Goal: Find specific page/section: Find specific page/section

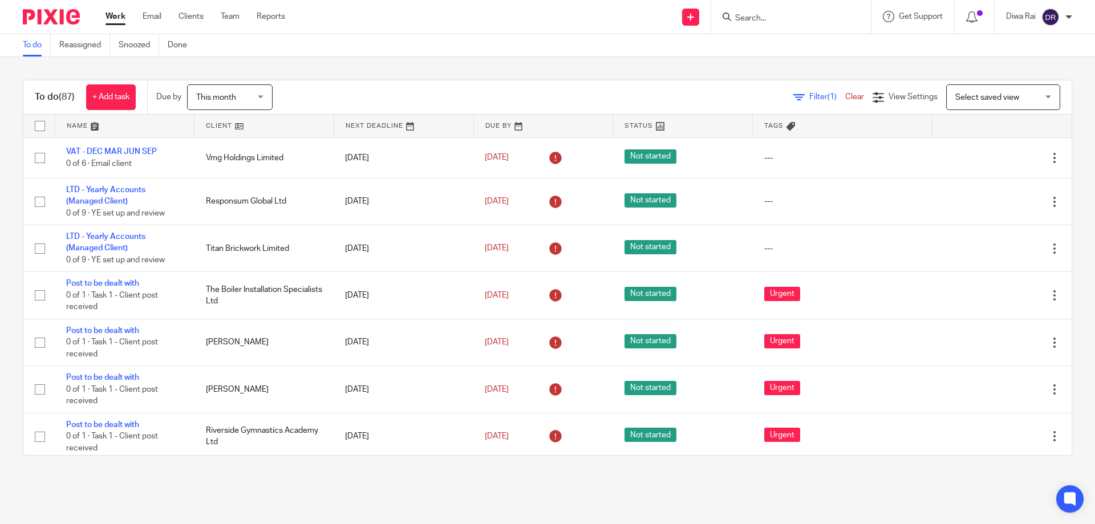
drag, startPoint x: 770, startPoint y: 34, endPoint x: 764, endPoint y: 23, distance: 12.2
click at [769, 31] on div "Work Email Clients Team Reports Work Email Clients Team Reports Settings Send n…" at bounding box center [547, 17] width 1095 height 34
click at [764, 23] on input "Search" at bounding box center [785, 19] width 103 height 10
click at [739, 19] on input "Search" at bounding box center [785, 19] width 103 height 10
type input "o"
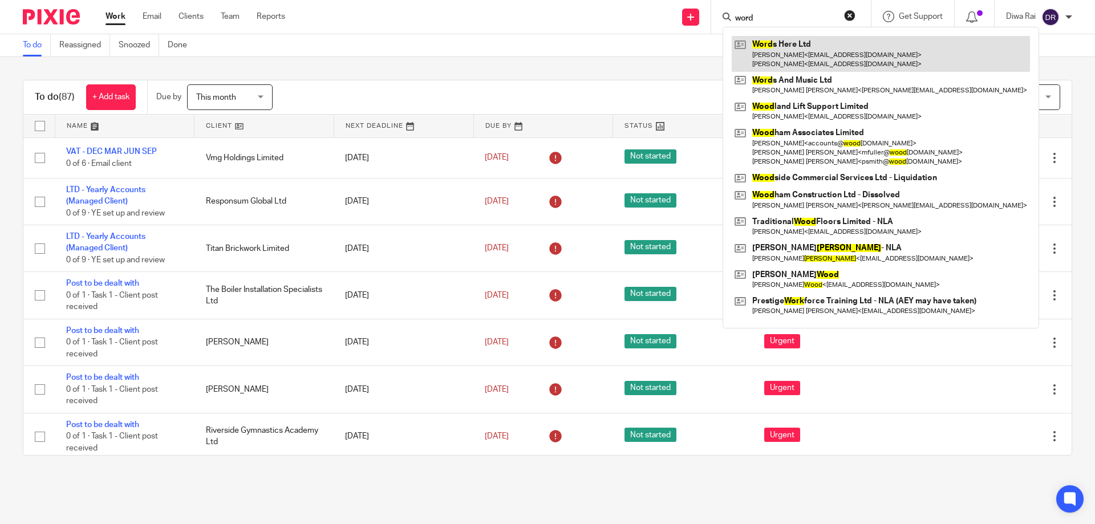
type input "word"
click at [793, 46] on link at bounding box center [881, 53] width 298 height 35
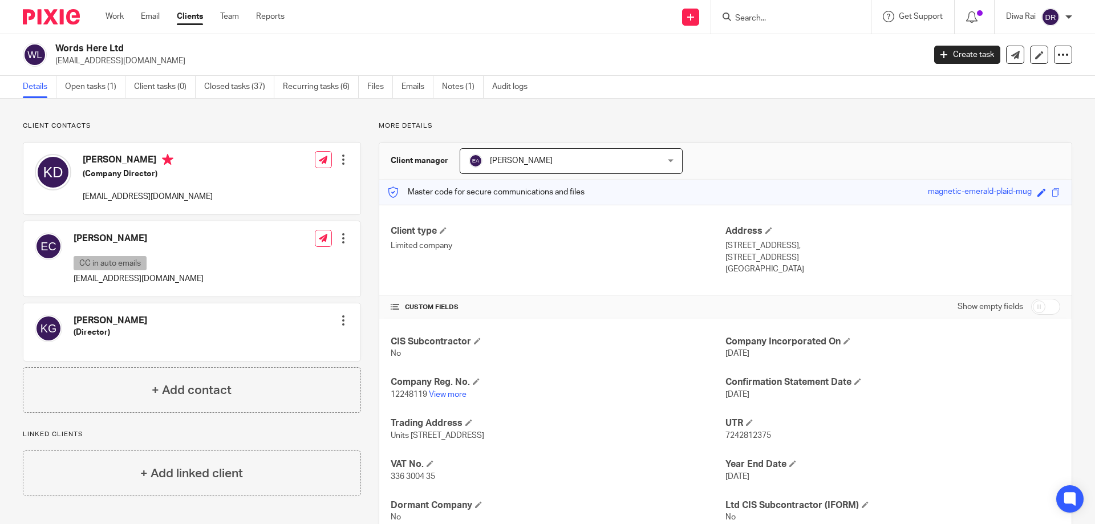
scroll to position [40, 0]
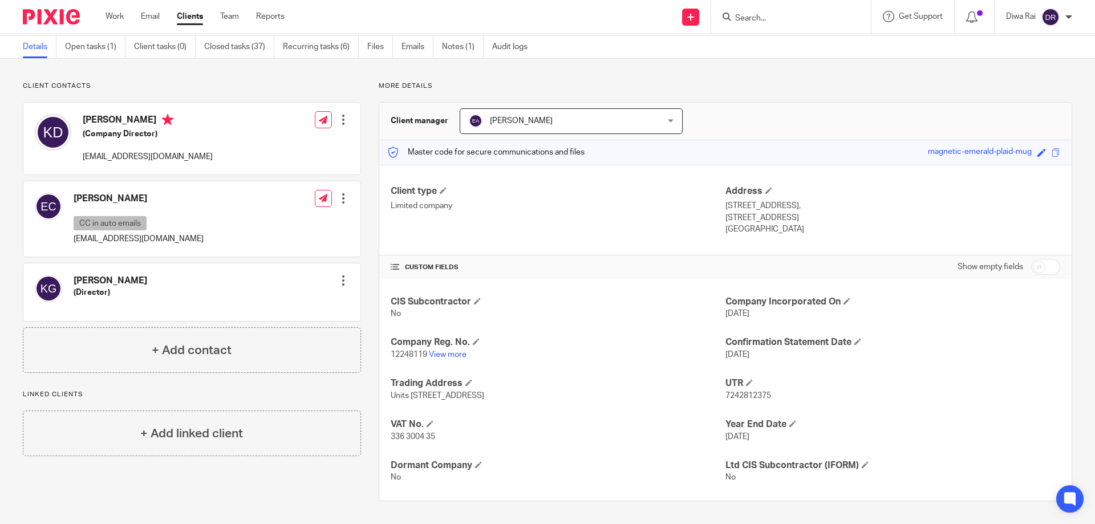
click at [62, 16] on img at bounding box center [51, 16] width 57 height 15
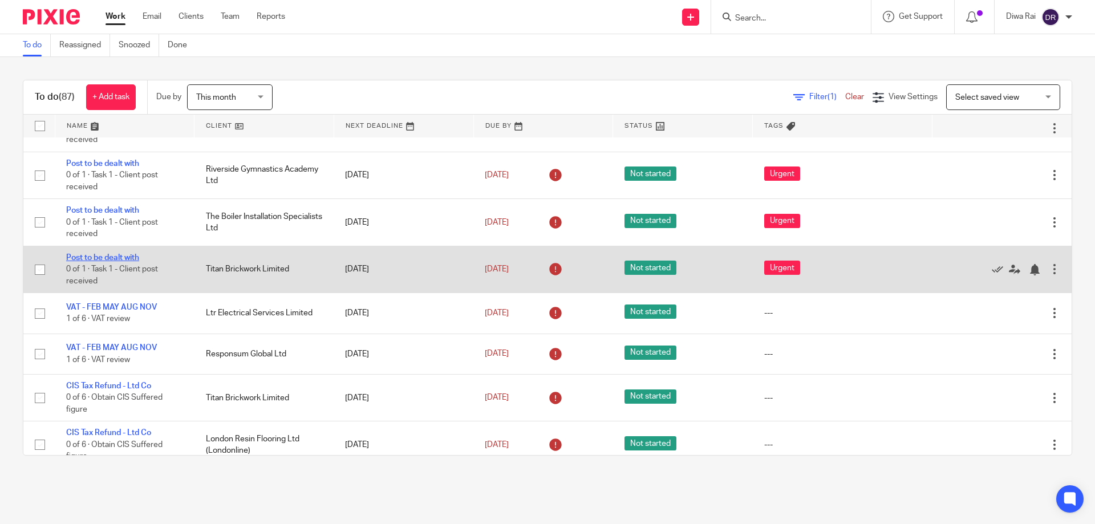
scroll to position [147, 0]
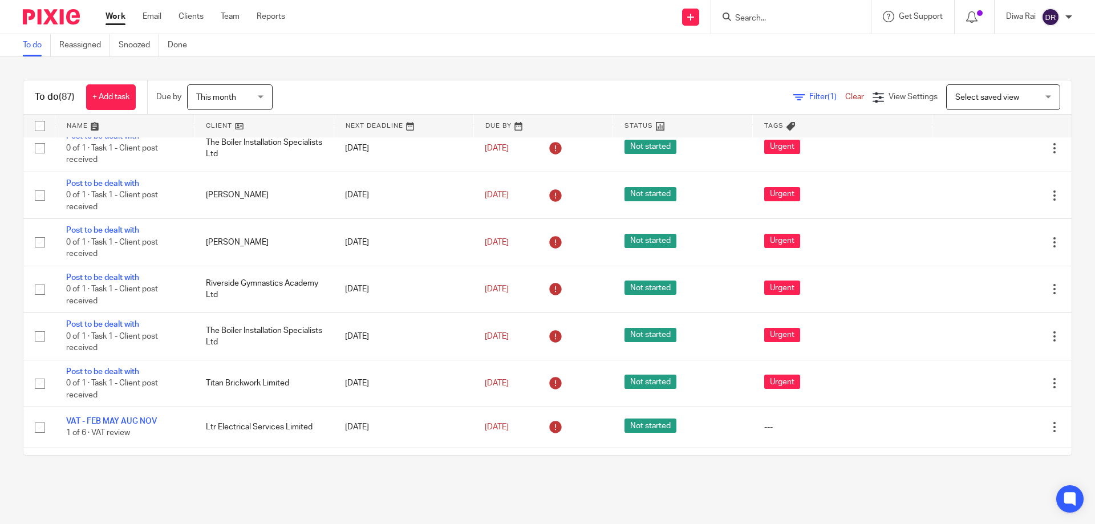
click at [798, 18] on input "Search" at bounding box center [785, 19] width 103 height 10
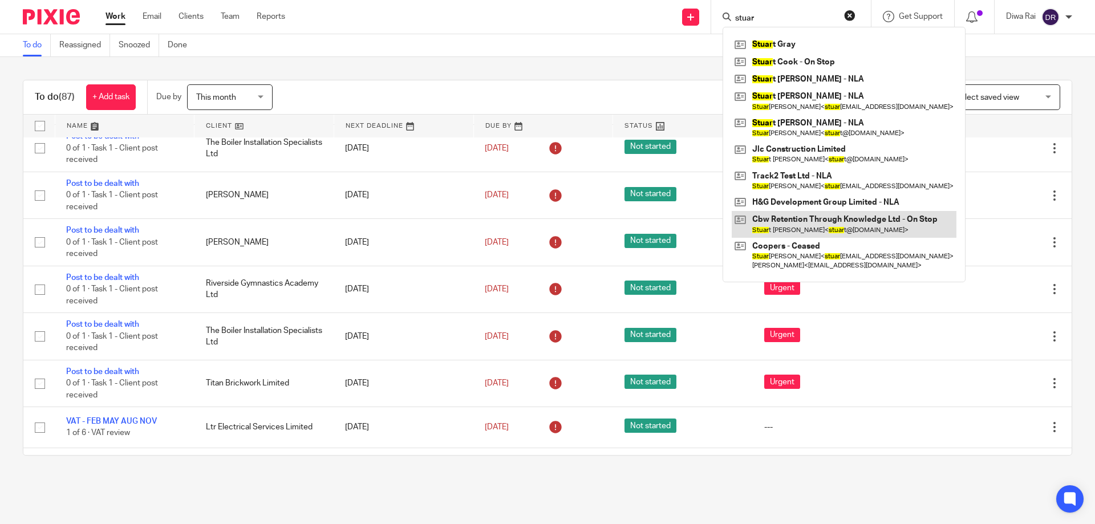
type input "stuar"
click at [833, 226] on link at bounding box center [844, 224] width 225 height 26
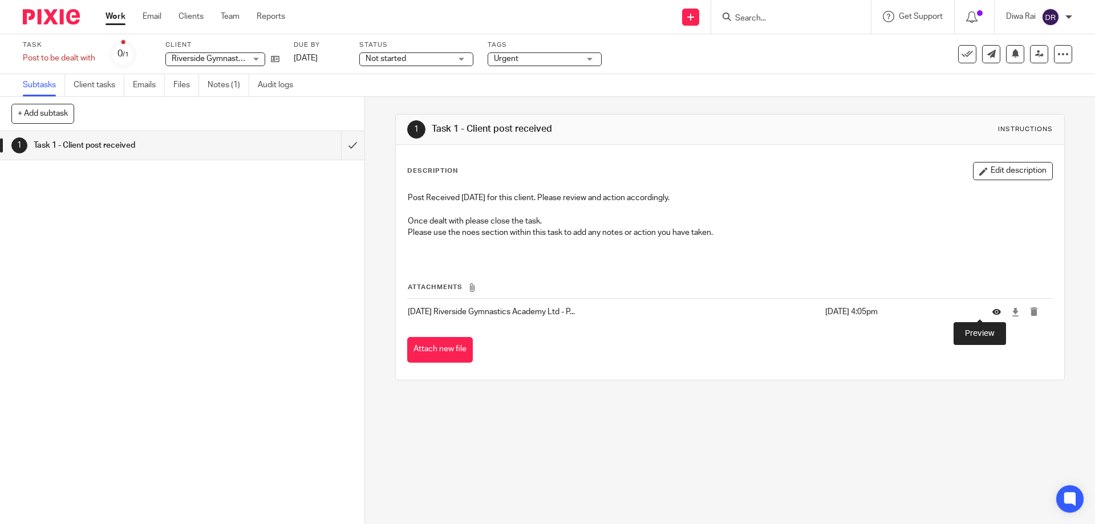
click at [992, 310] on icon at bounding box center [996, 312] width 9 height 9
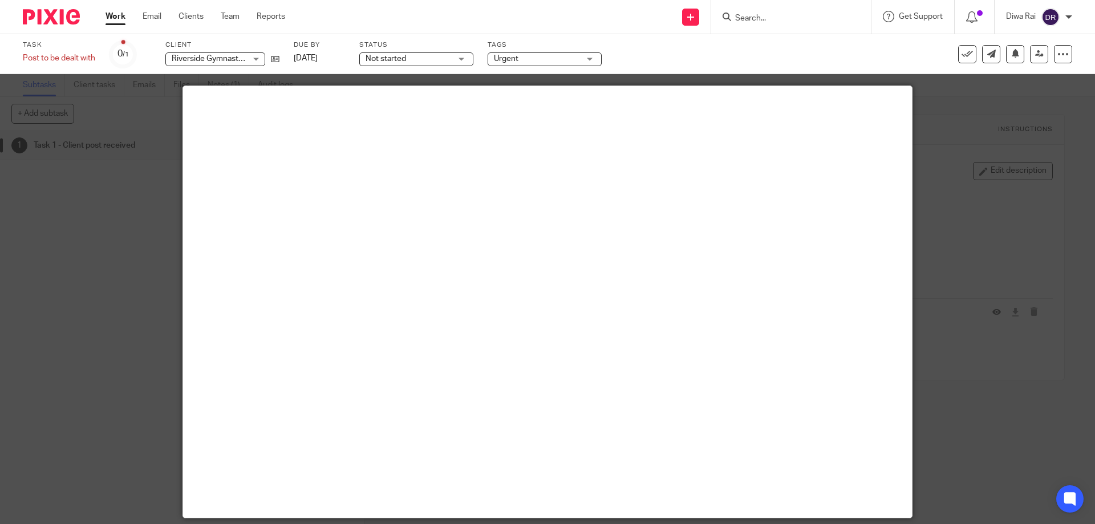
click at [970, 208] on div at bounding box center [547, 262] width 1095 height 524
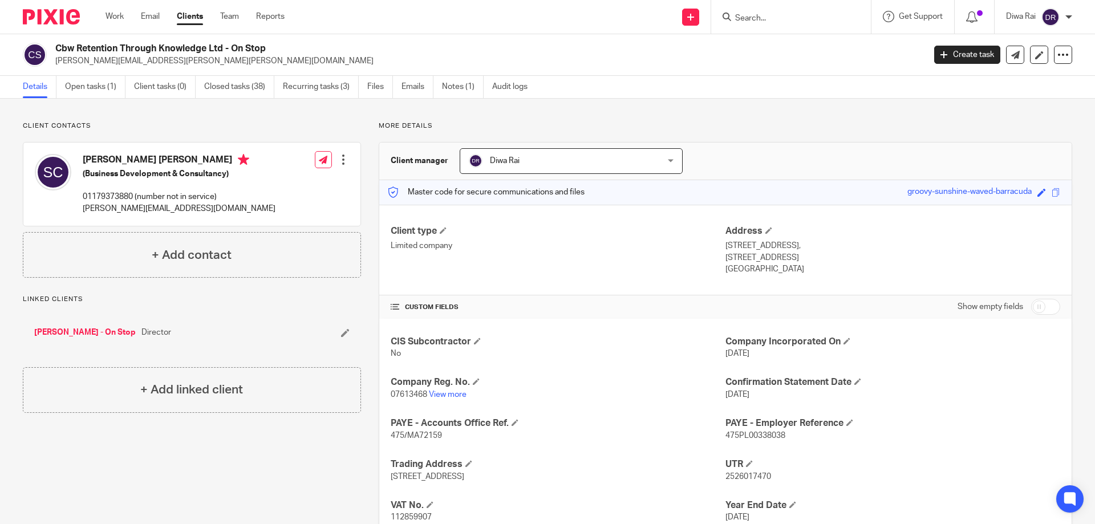
click at [95, 336] on link "[PERSON_NAME] - On Stop" at bounding box center [85, 332] width 102 height 11
